Goal: Task Accomplishment & Management: Manage account settings

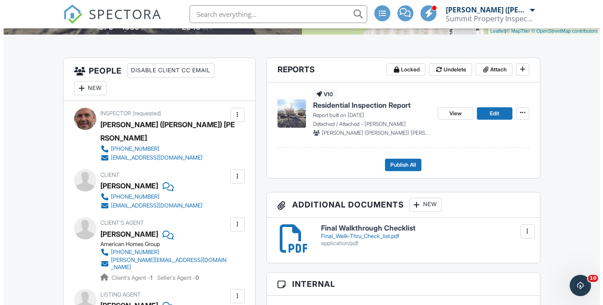
scroll to position [222, 0]
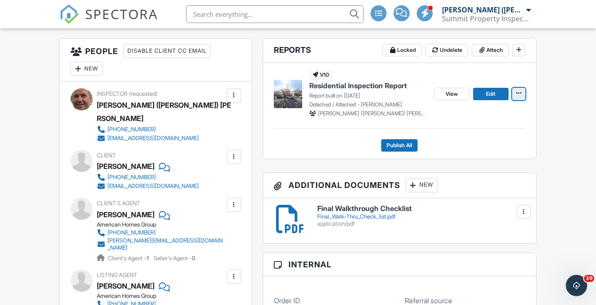
click at [520, 92] on icon at bounding box center [518, 93] width 5 height 6
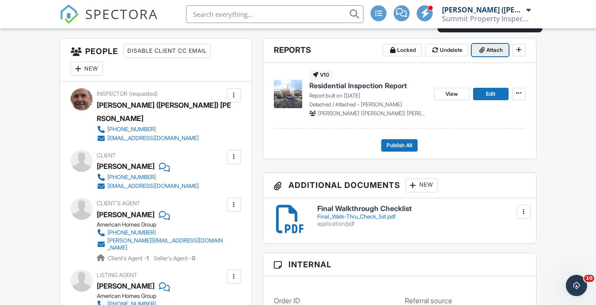
click at [495, 49] on span "Attach" at bounding box center [495, 50] width 16 height 9
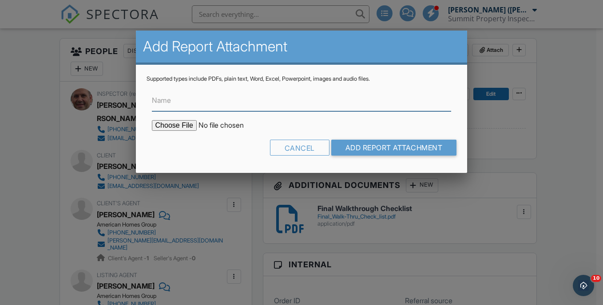
click at [210, 106] on input "Name" at bounding box center [302, 101] width 300 height 22
type input "NPMA-33 Termite Report"
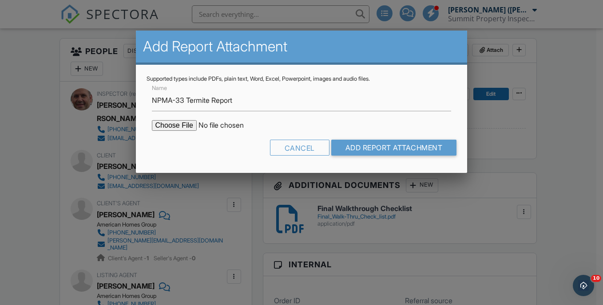
click at [186, 128] on input "file" at bounding box center [227, 125] width 151 height 11
type input "C:\fakepath\18-signs-road-2025-09-28-J-fKNz.pdf"
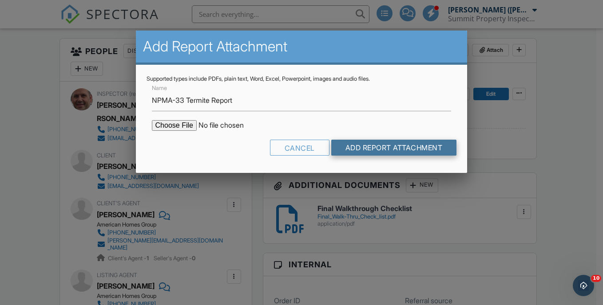
click at [399, 141] on input "Add Report Attachment" at bounding box center [394, 148] width 126 height 16
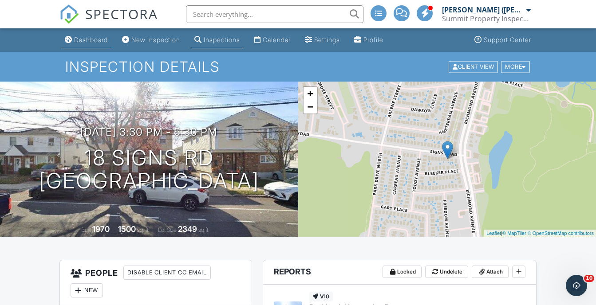
click at [82, 41] on div "Dashboard" at bounding box center [91, 40] width 34 height 8
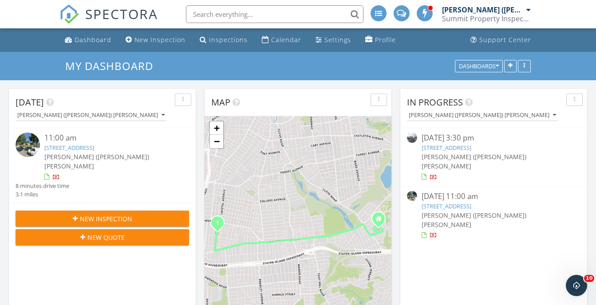
click at [471, 202] on link "279 Collfield Ave, STATEN ISLAND, NY 10314" at bounding box center [447, 206] width 50 height 8
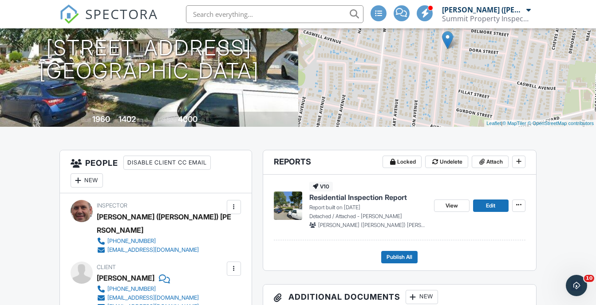
scroll to position [178, 0]
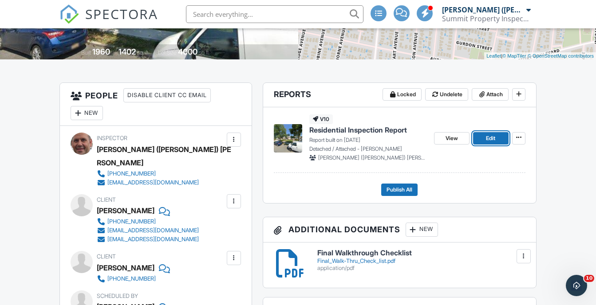
drag, startPoint x: 487, startPoint y: 139, endPoint x: 481, endPoint y: 139, distance: 5.8
click at [487, 139] on span "Edit" at bounding box center [490, 138] width 9 height 9
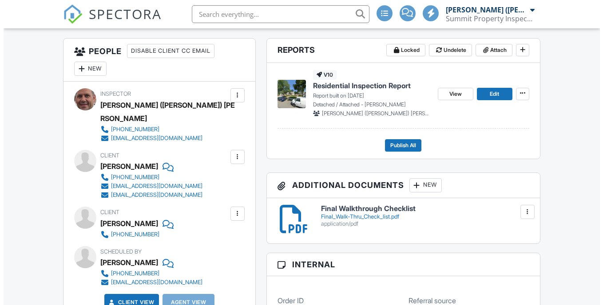
scroll to position [178, 0]
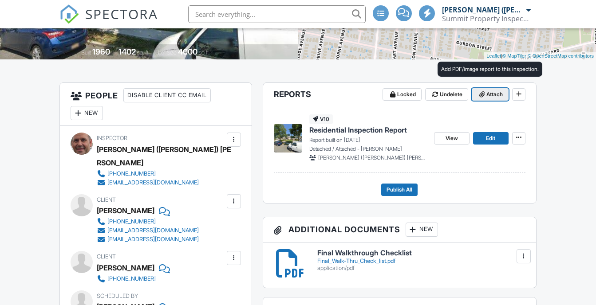
click at [494, 96] on span "Attach" at bounding box center [495, 94] width 16 height 9
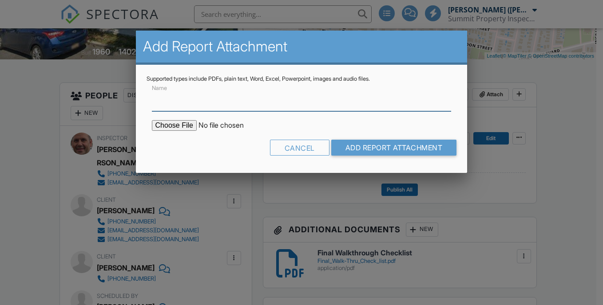
click at [178, 100] on input "Name" at bounding box center [302, 101] width 300 height 22
type input "NPMA-33 Termite Report"
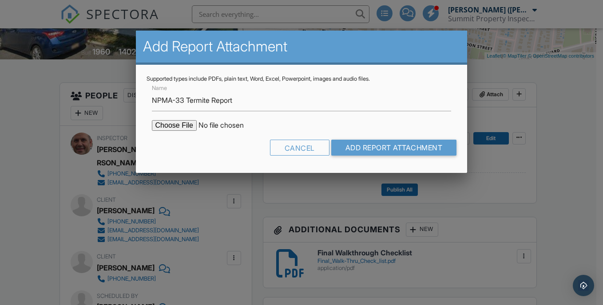
click at [183, 127] on input "file" at bounding box center [227, 125] width 151 height 11
type input "C:\fakepath\279-collfield-avenue-2025-09-28-A-7N2F.pdf"
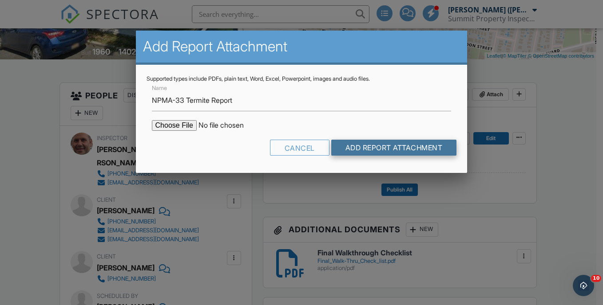
click at [372, 144] on input "Add Report Attachment" at bounding box center [394, 148] width 126 height 16
